Goal: Transaction & Acquisition: Purchase product/service

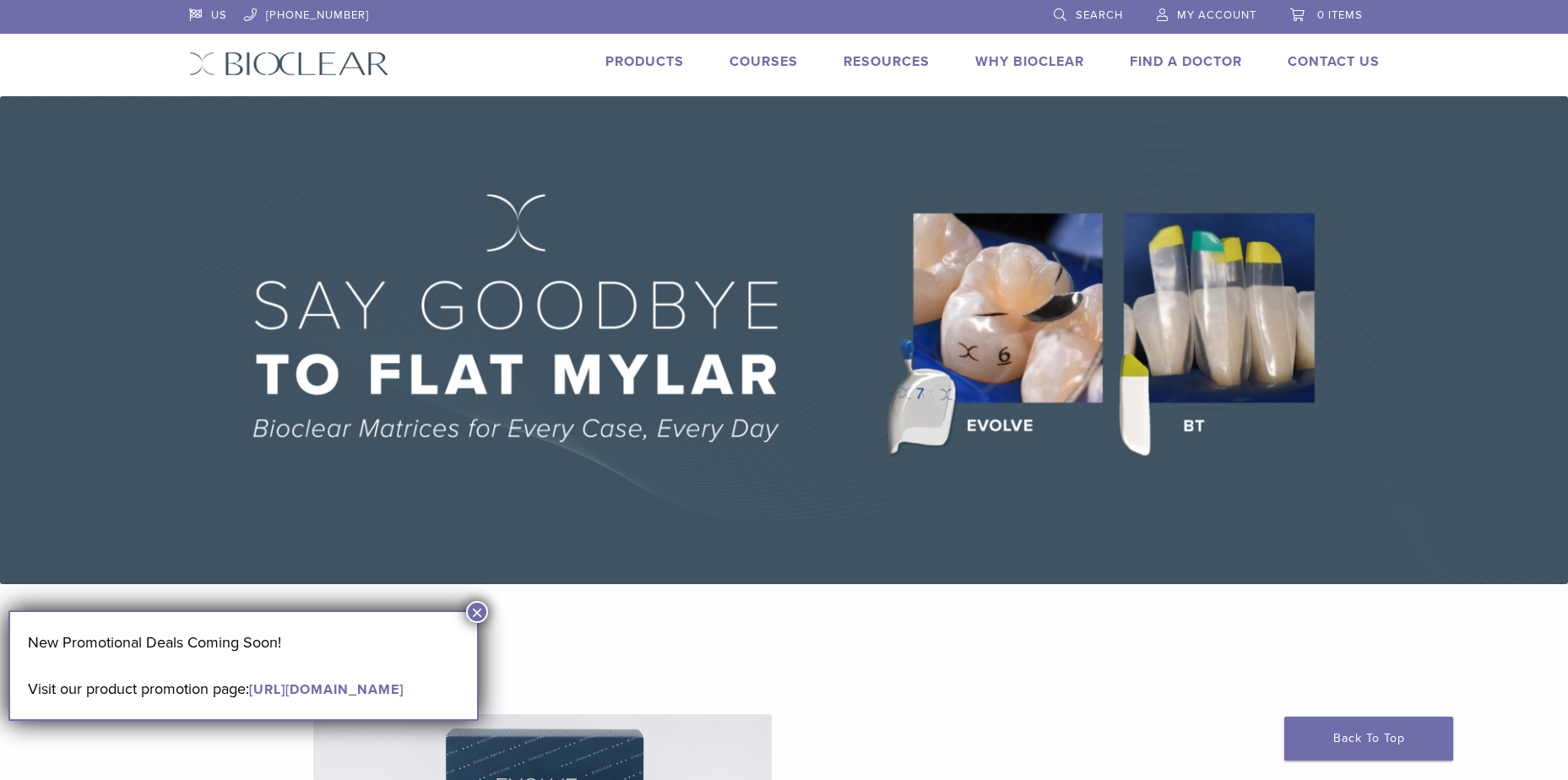
click at [482, 615] on button "×" at bounding box center [477, 612] width 22 height 22
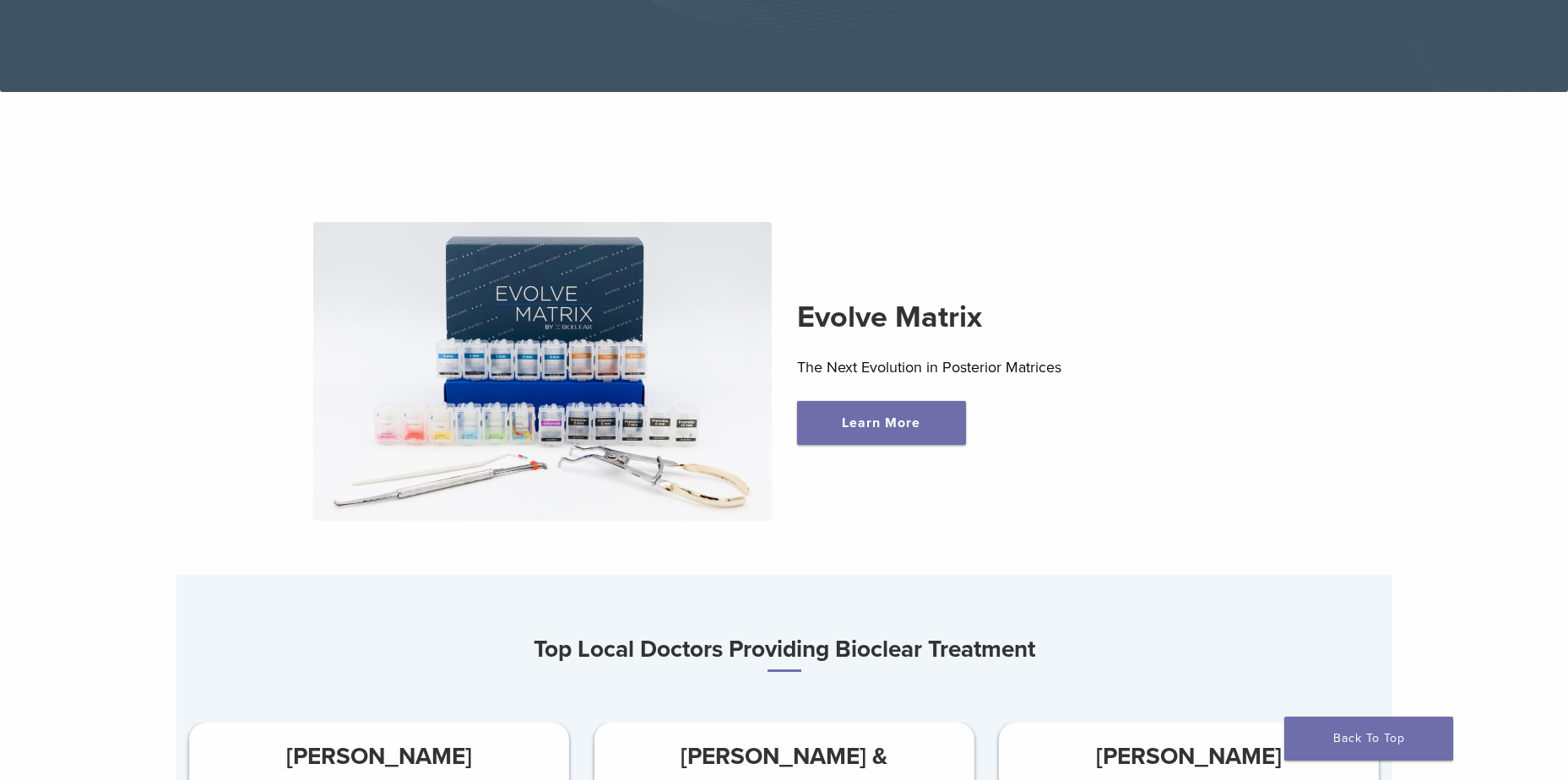
scroll to position [506, 0]
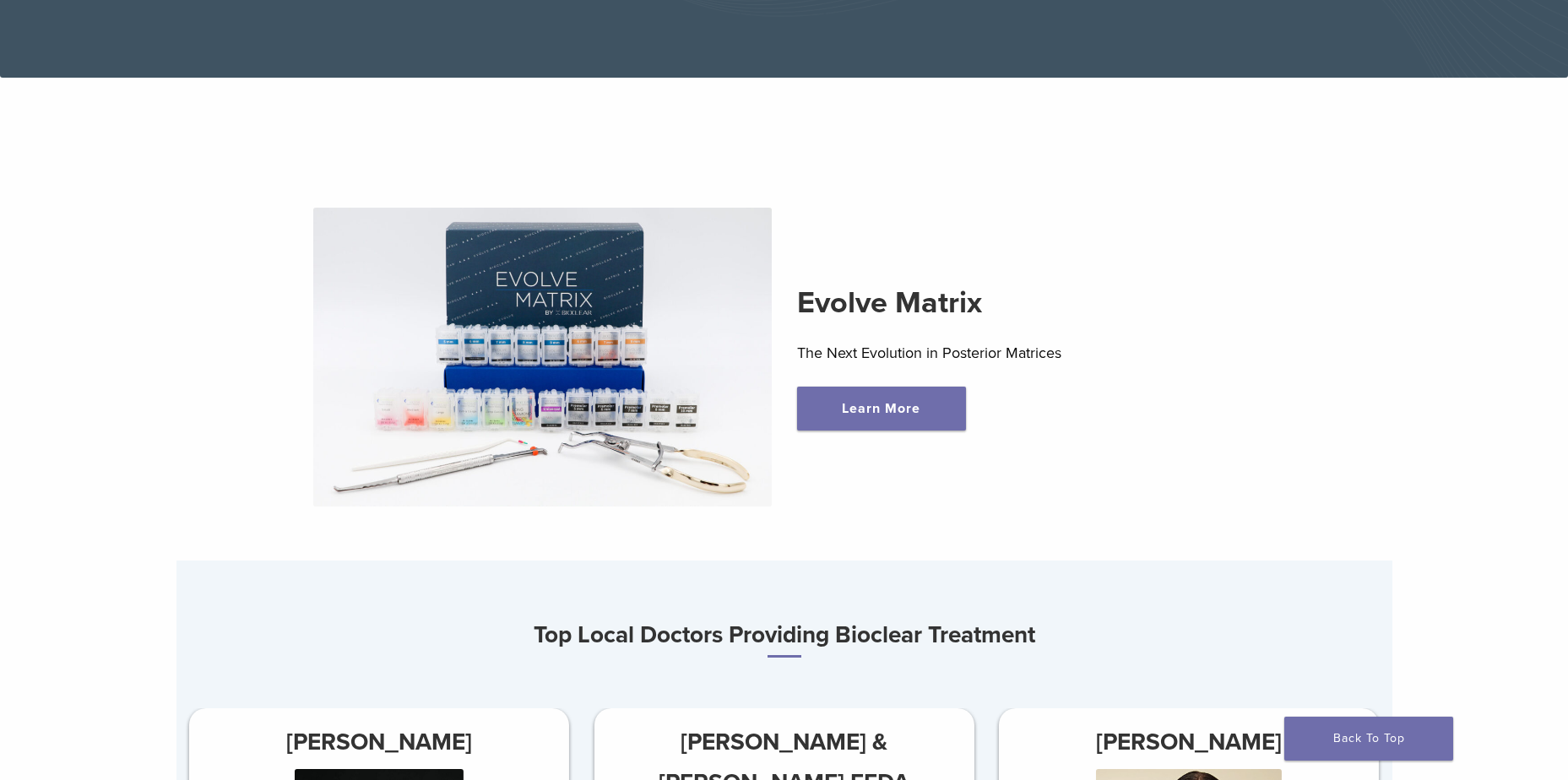
click at [554, 346] on img at bounding box center [541, 357] width 458 height 299
click at [884, 423] on link "Learn More" at bounding box center [881, 408] width 169 height 44
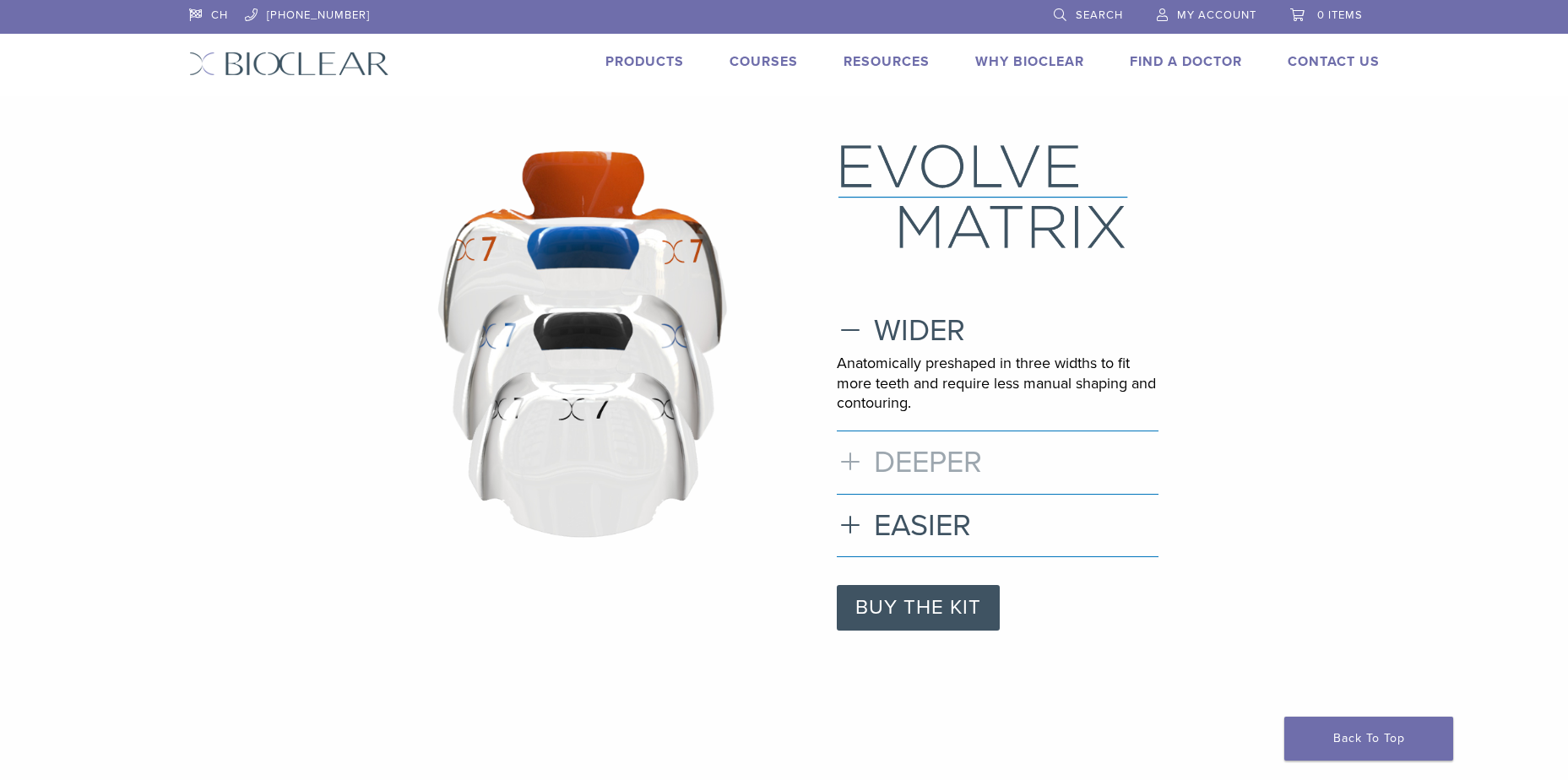
click at [855, 468] on h3 "DEEPER" at bounding box center [997, 463] width 322 height 36
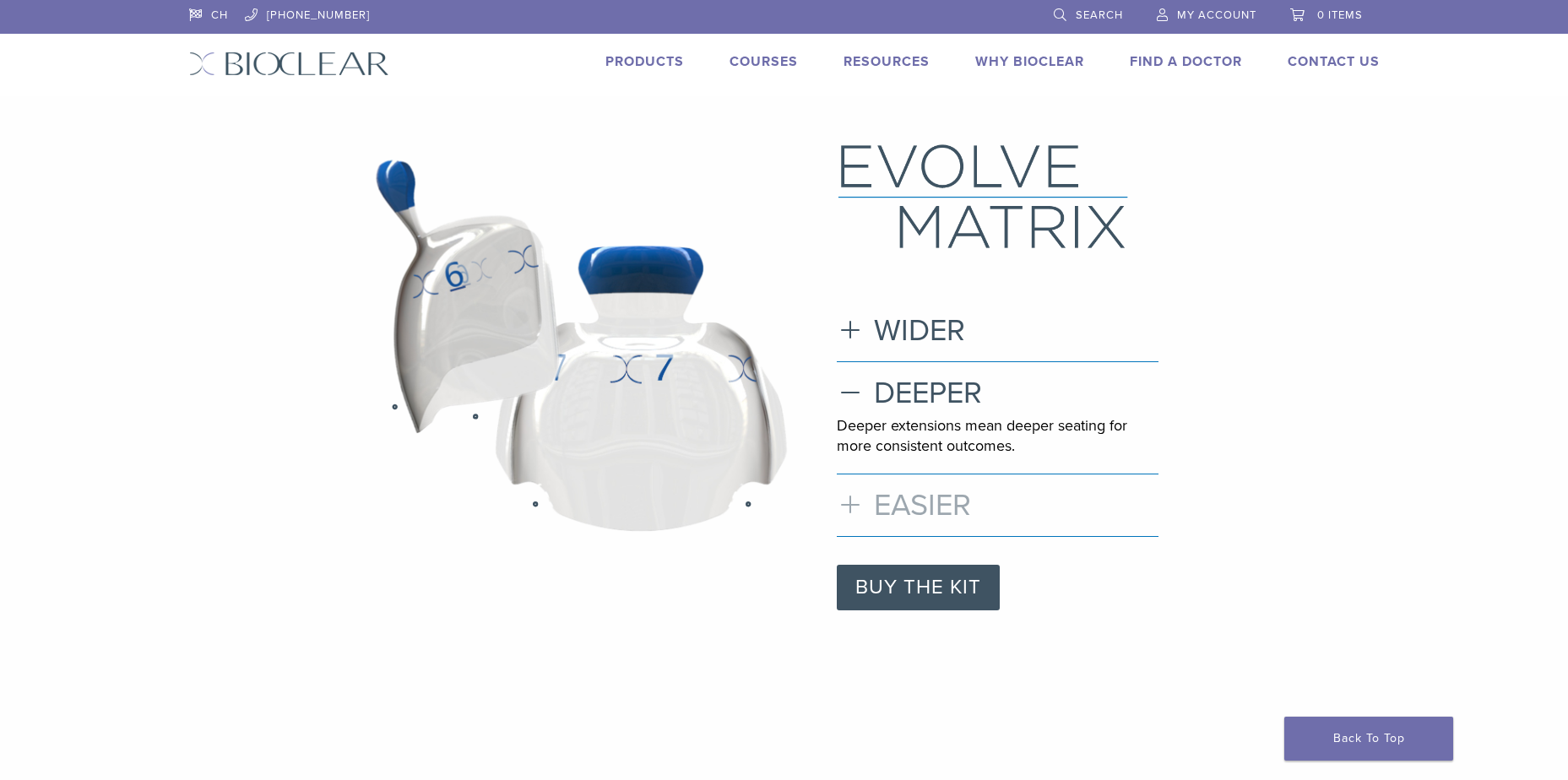
click at [857, 506] on h3 "EASIER" at bounding box center [997, 505] width 322 height 36
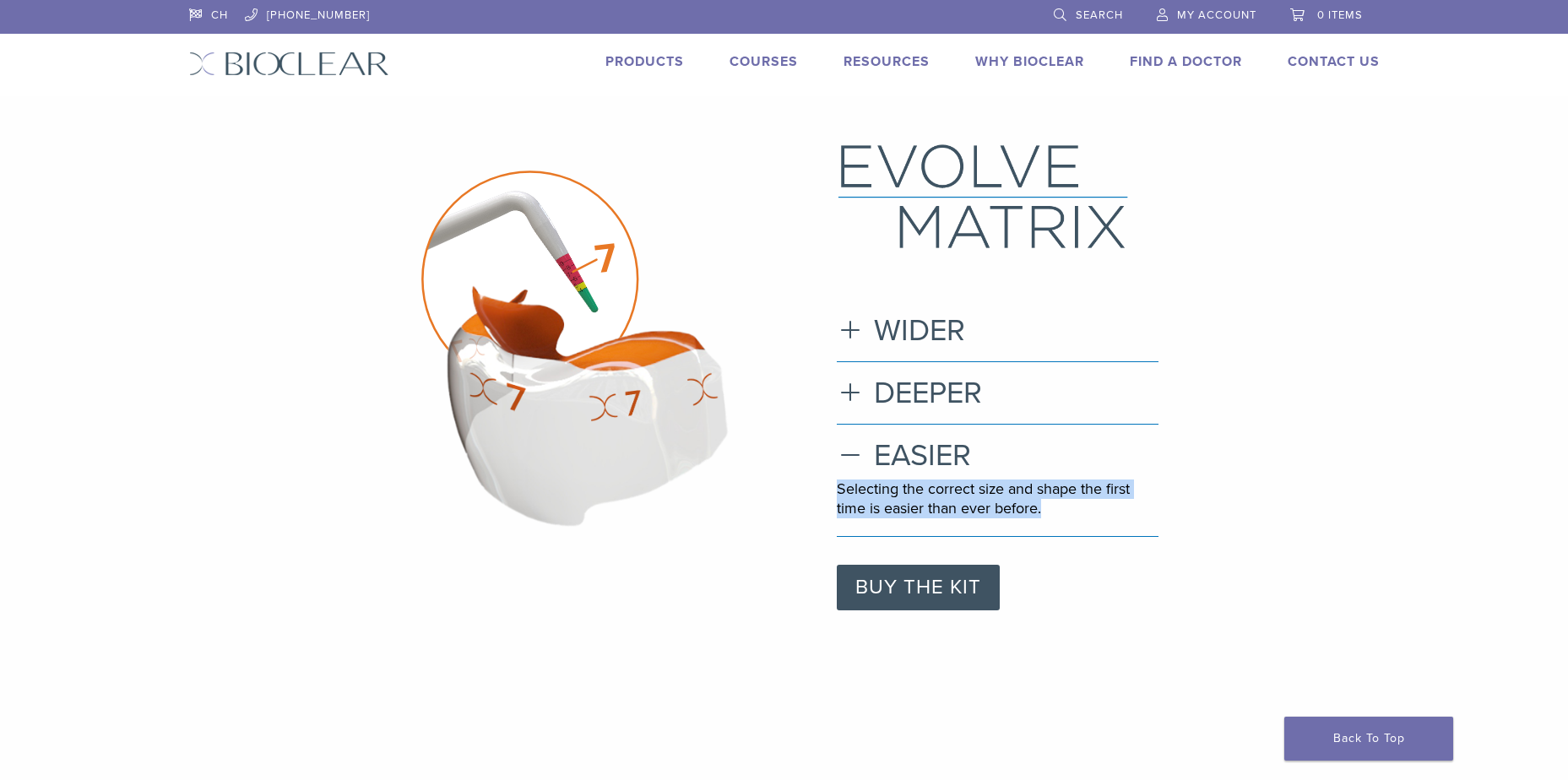
drag, startPoint x: 838, startPoint y: 488, endPoint x: 1074, endPoint y: 508, distance: 236.8
click at [1074, 508] on p "Selecting the correct size and shape the first time is easier than ever before." at bounding box center [997, 500] width 322 height 40
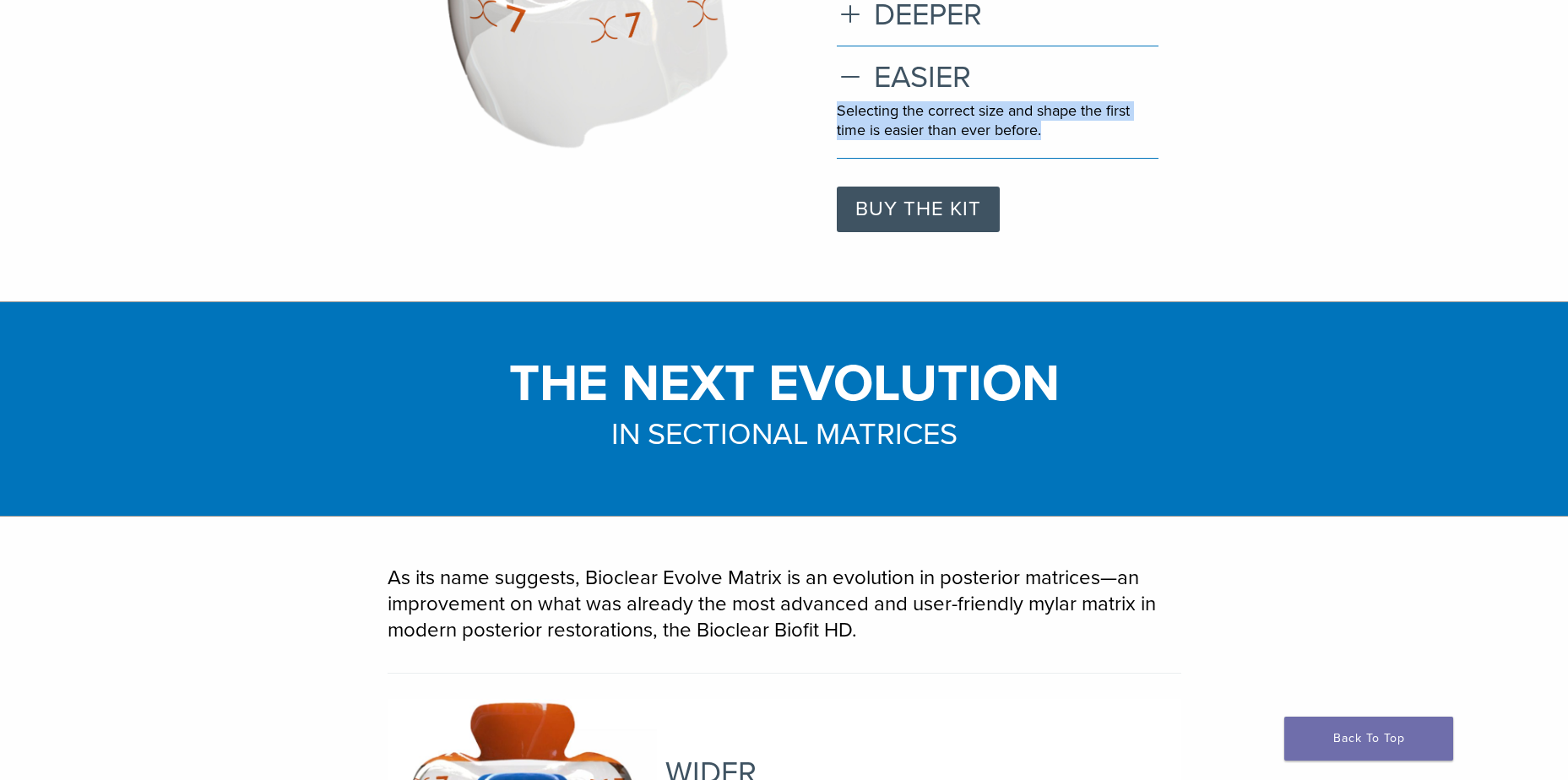
scroll to position [337, 0]
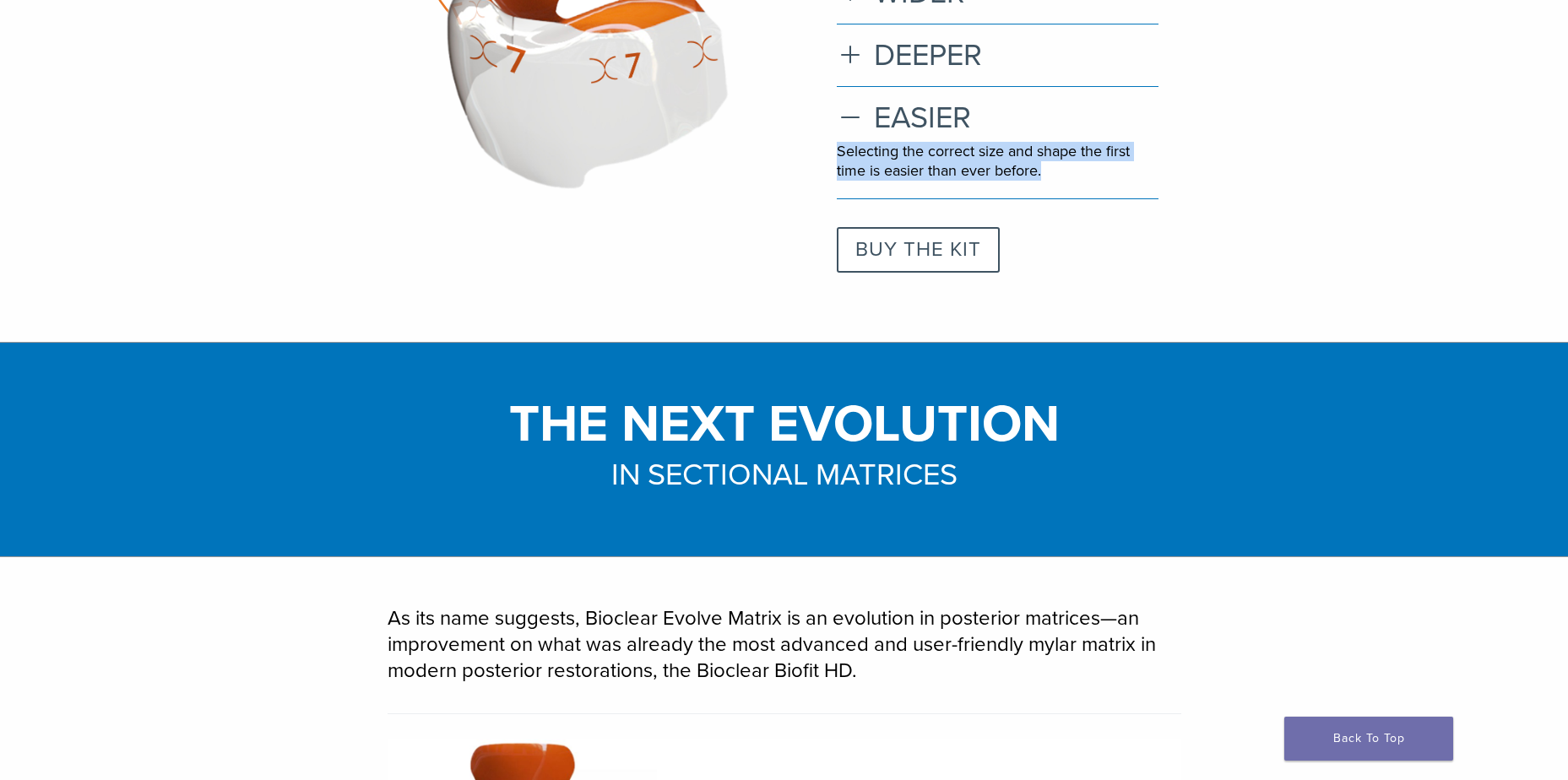
click at [911, 247] on link "BUY THE KIT" at bounding box center [918, 249] width 163 height 45
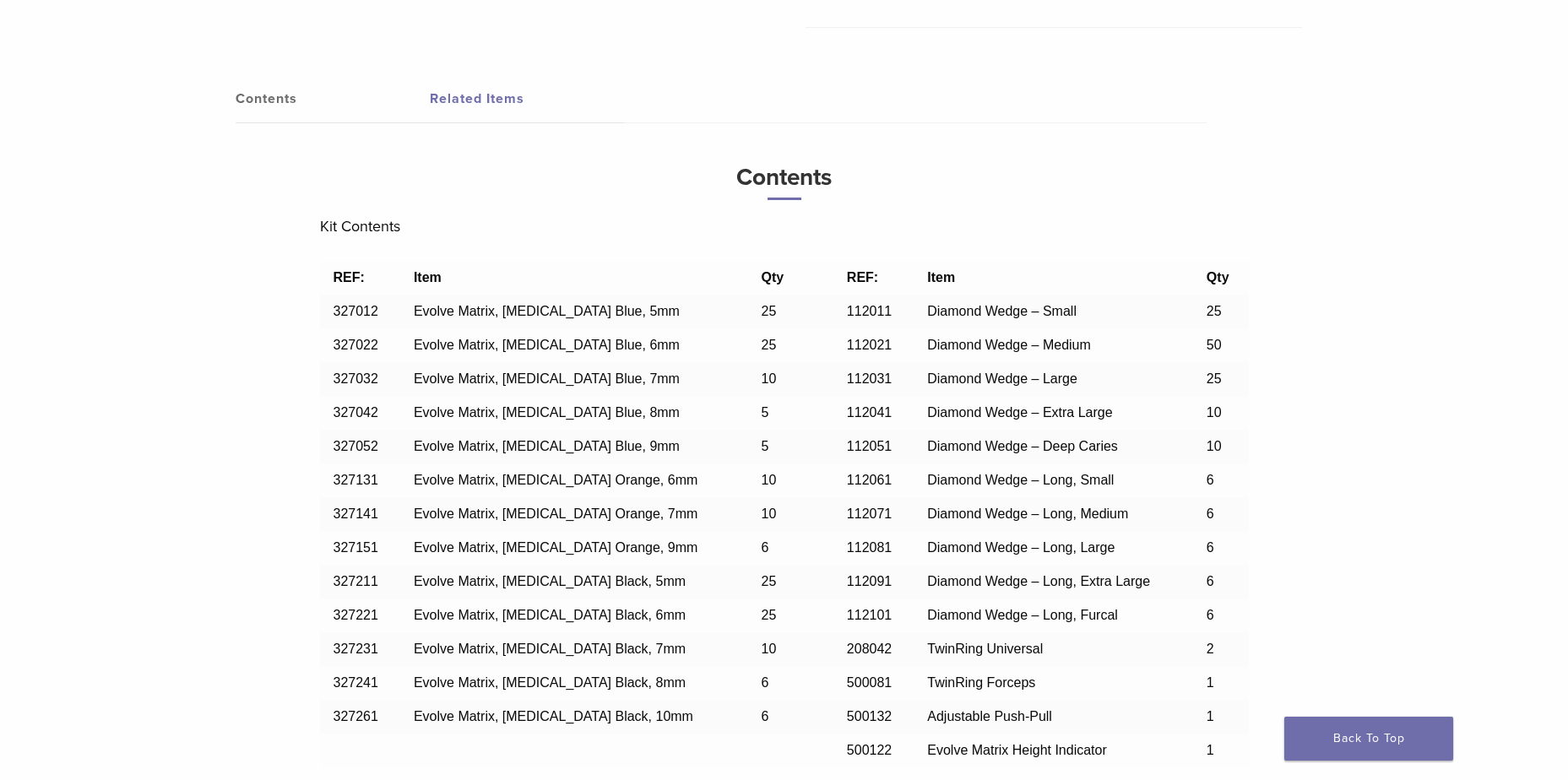
scroll to position [1182, 0]
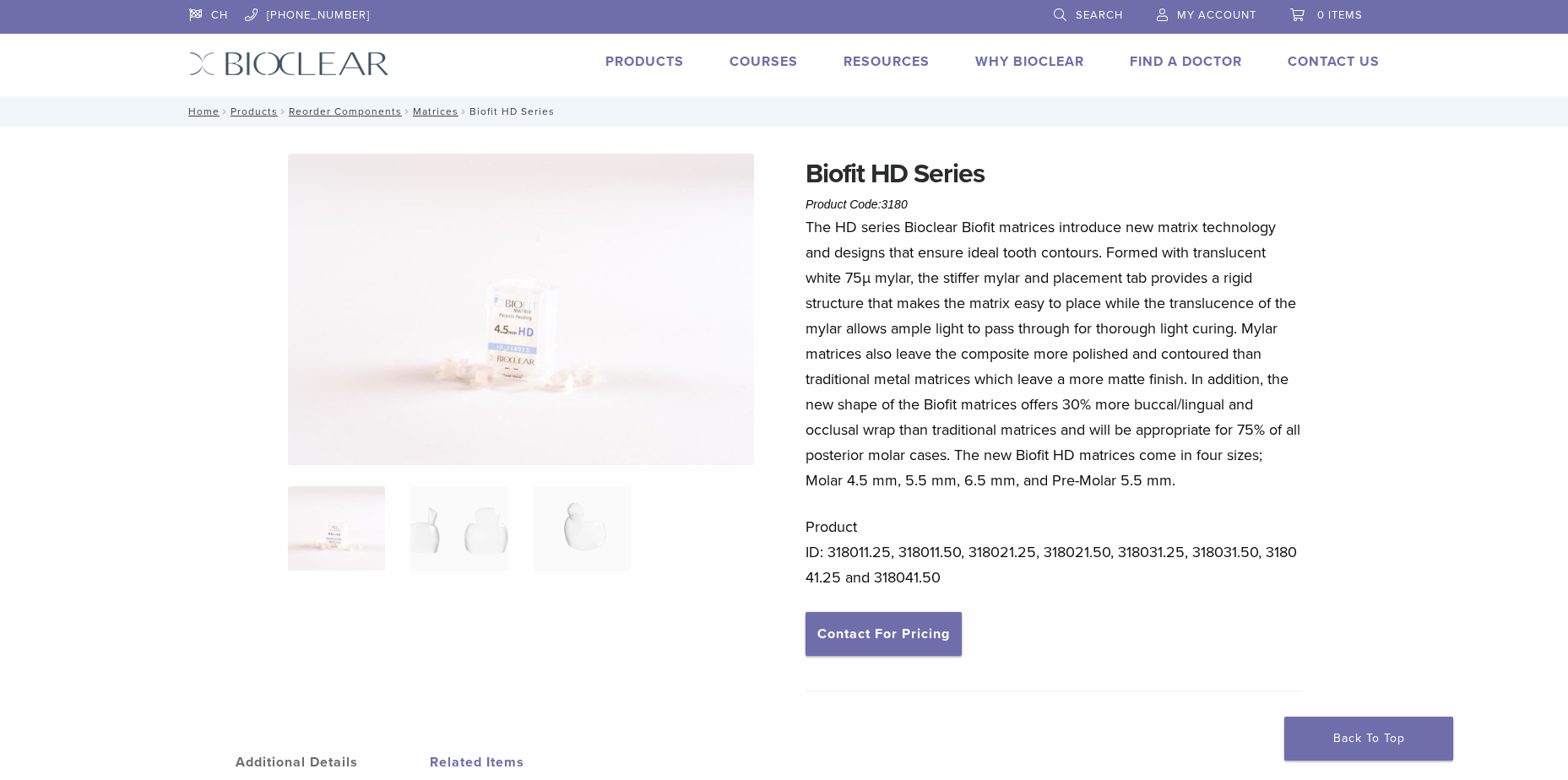
click at [489, 297] on img at bounding box center [521, 308] width 466 height 311
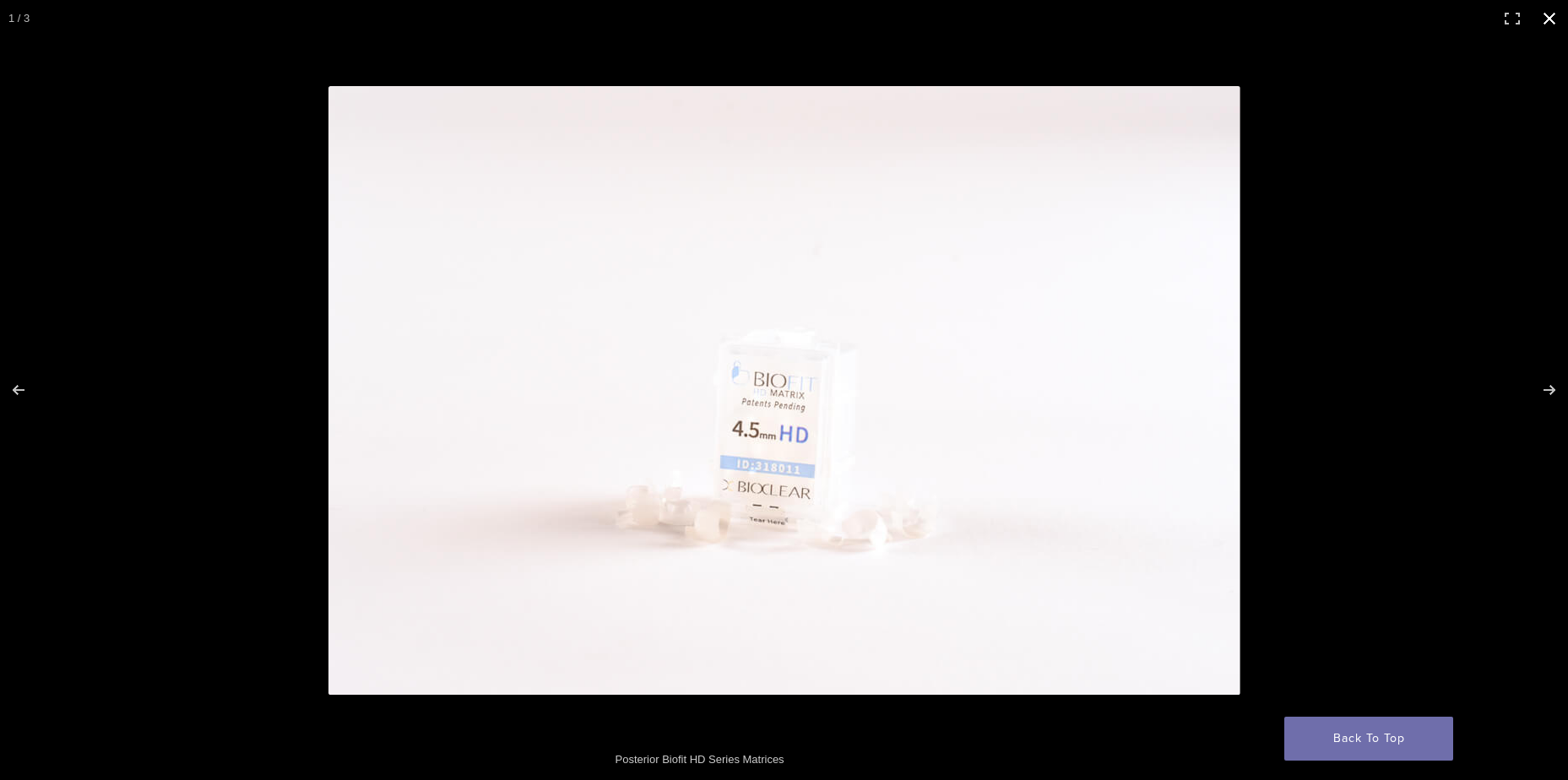
click at [1551, 20] on button "Close (Esc)" at bounding box center [1549, 18] width 37 height 37
